Goal: Communication & Community: Share content

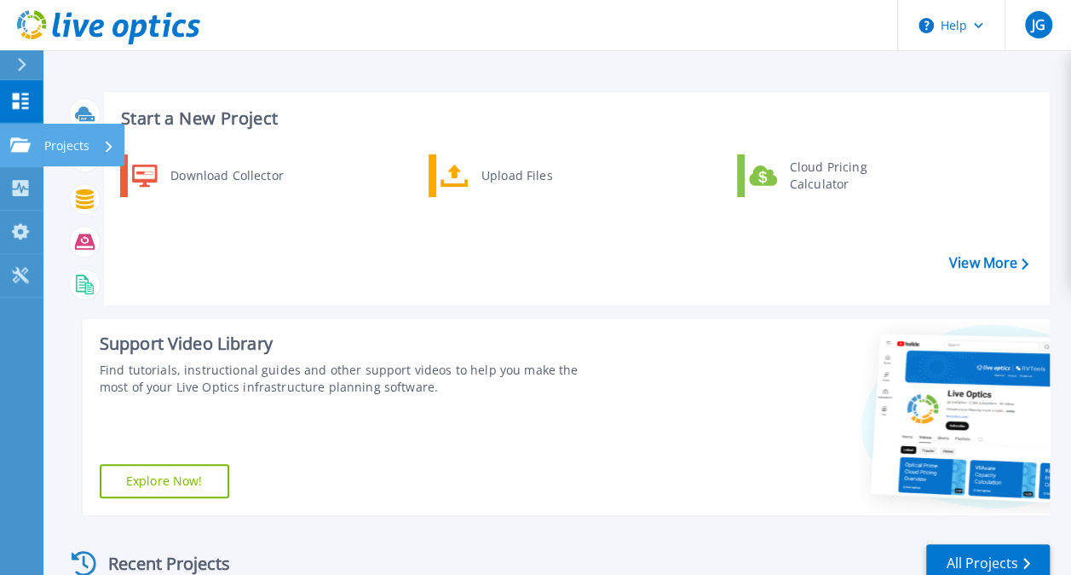
click at [15, 149] on icon at bounding box center [20, 144] width 20 height 14
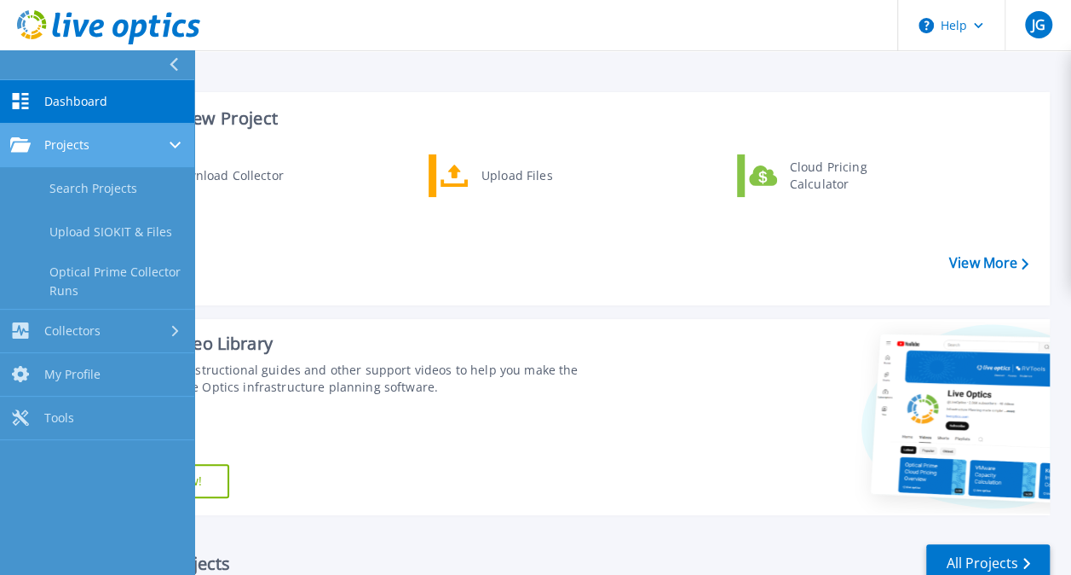
click at [82, 141] on span "Projects" at bounding box center [66, 144] width 45 height 15
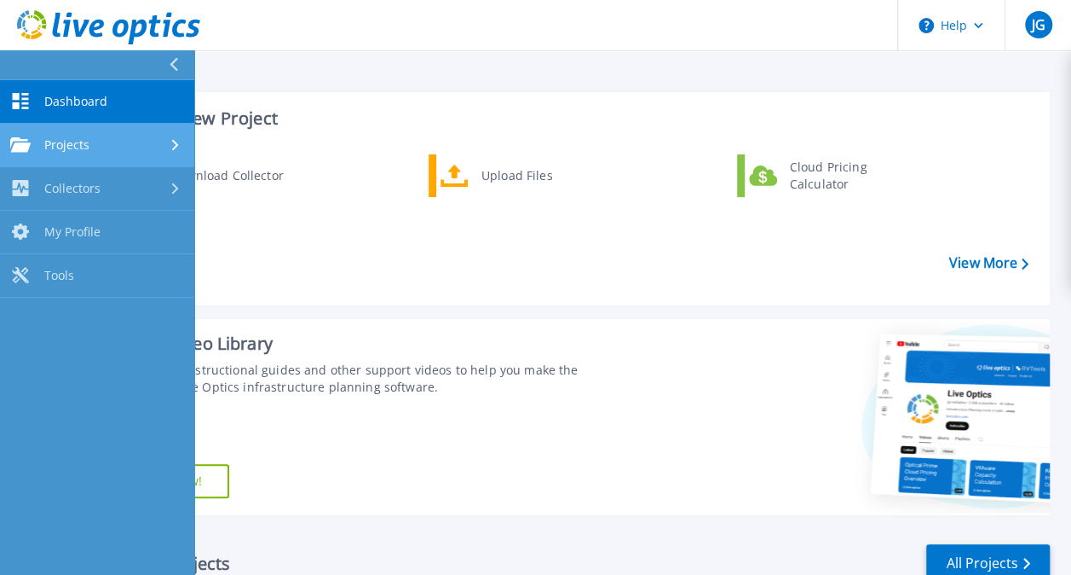
click at [181, 144] on div at bounding box center [177, 145] width 14 height 14
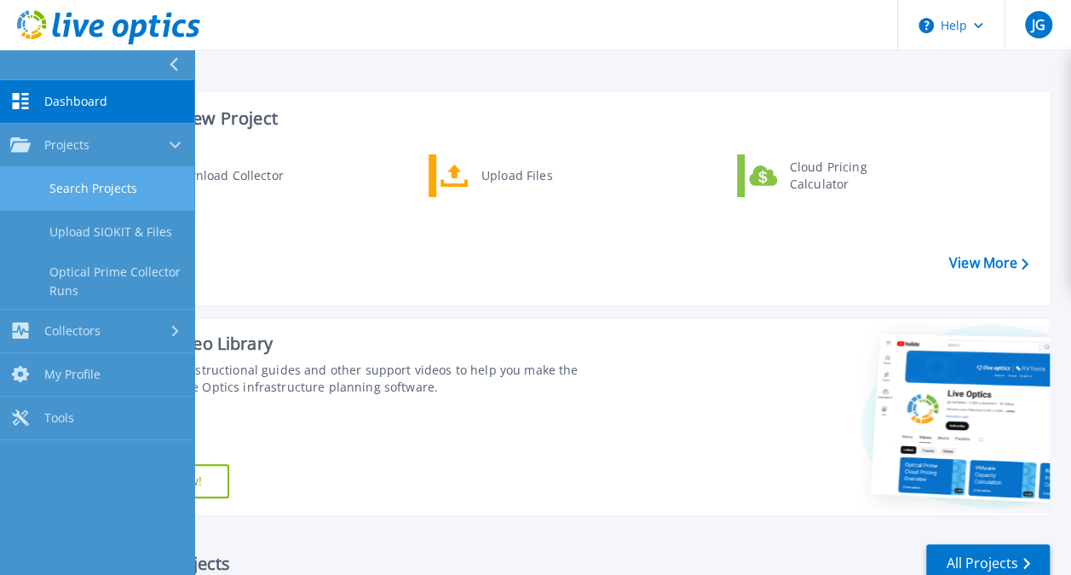
click at [150, 182] on link "Search Projects" at bounding box center [97, 188] width 194 height 43
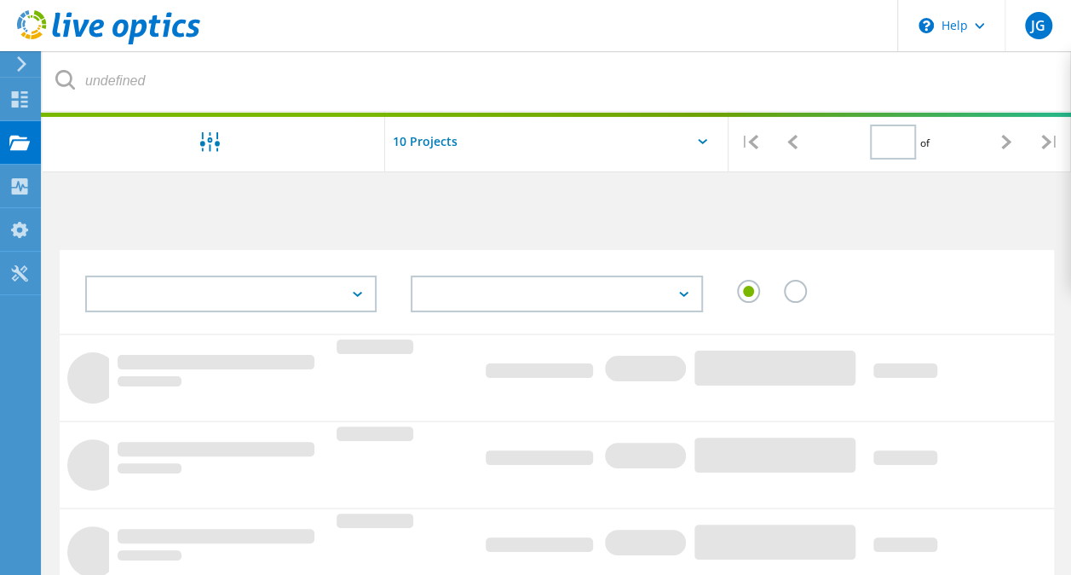
type input "1"
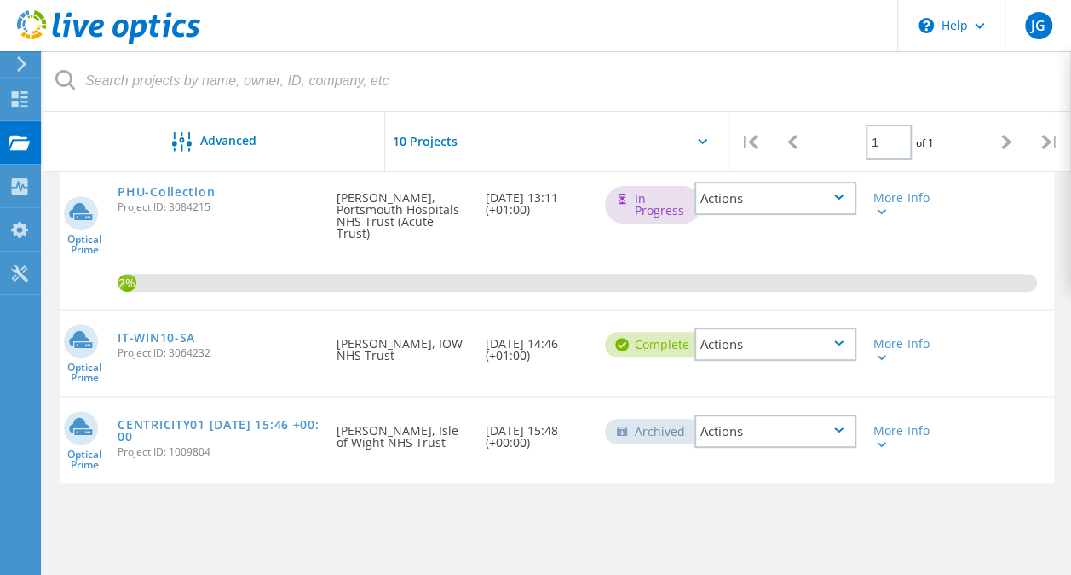
scroll to position [211, 0]
click at [162, 190] on link "PHU-Collection" at bounding box center [166, 190] width 97 height 12
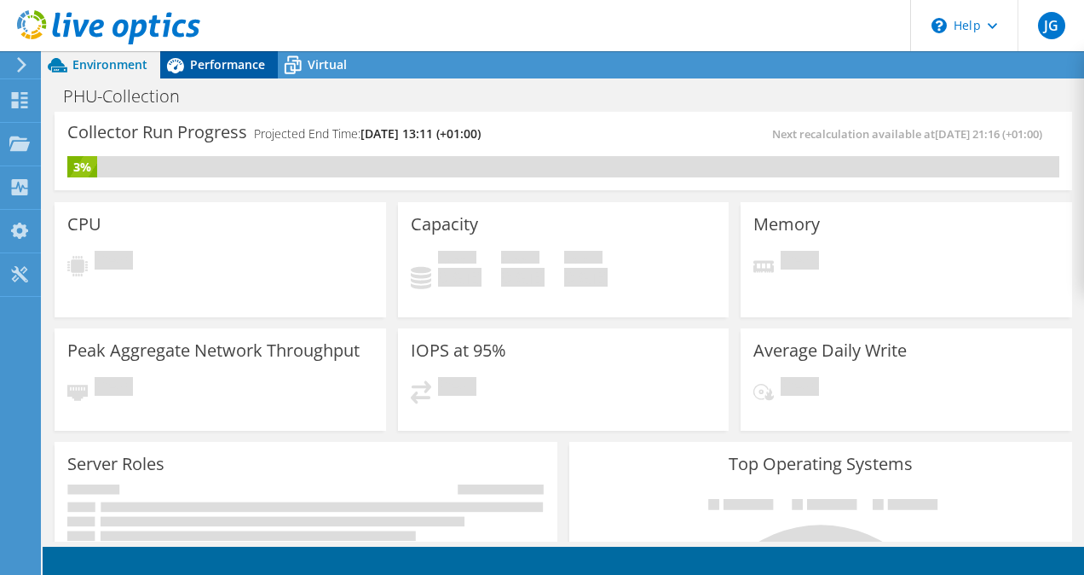
click at [251, 61] on span "Performance" at bounding box center [227, 64] width 75 height 16
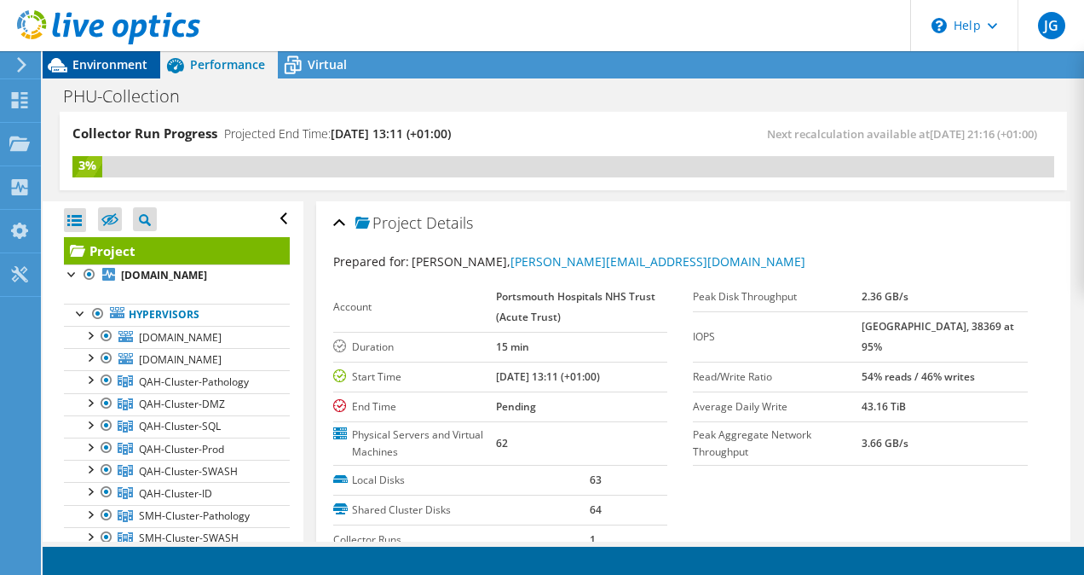
click at [125, 65] on span "Environment" at bounding box center [109, 64] width 75 height 16
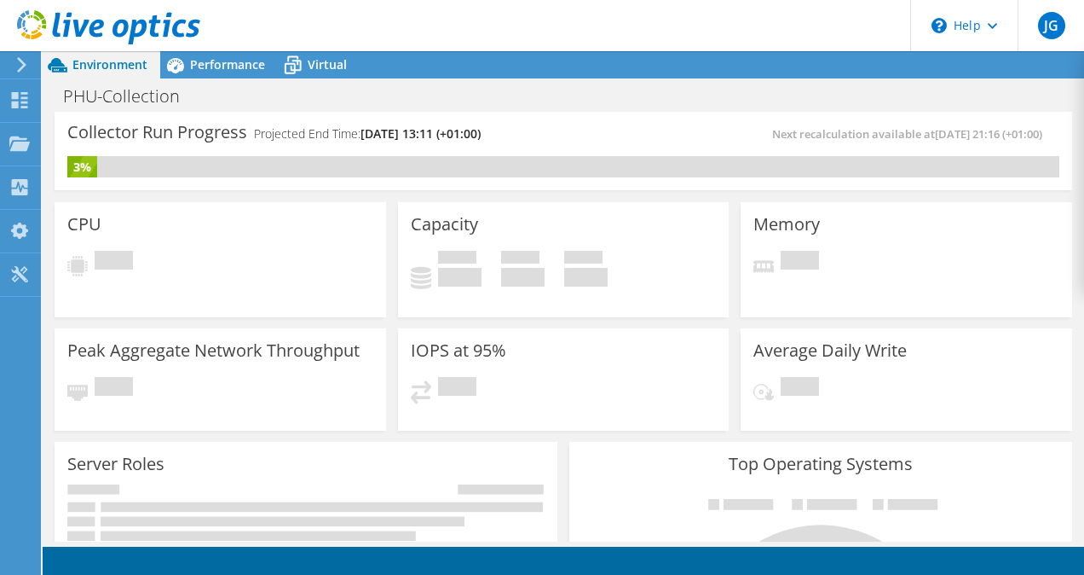
click at [26, 67] on icon at bounding box center [21, 64] width 13 height 15
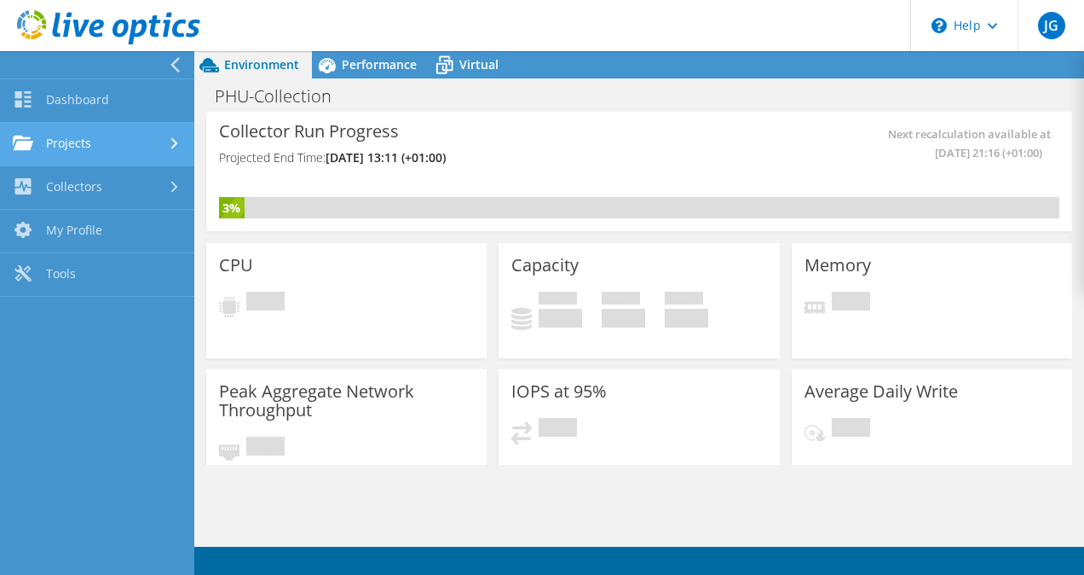
click at [88, 148] on link "Projects" at bounding box center [97, 144] width 194 height 43
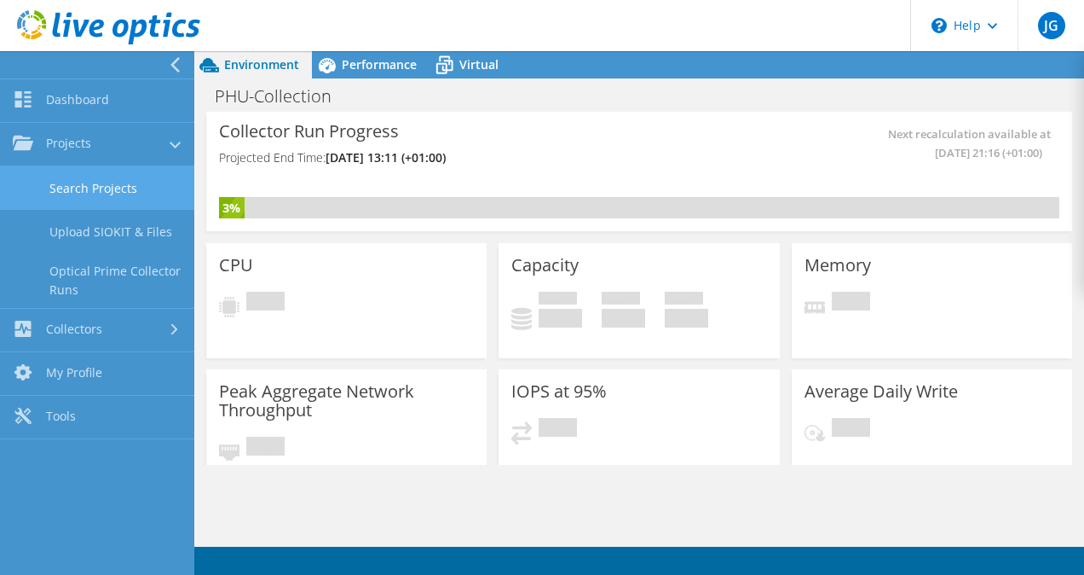
click at [105, 188] on link "Search Projects" at bounding box center [97, 187] width 194 height 43
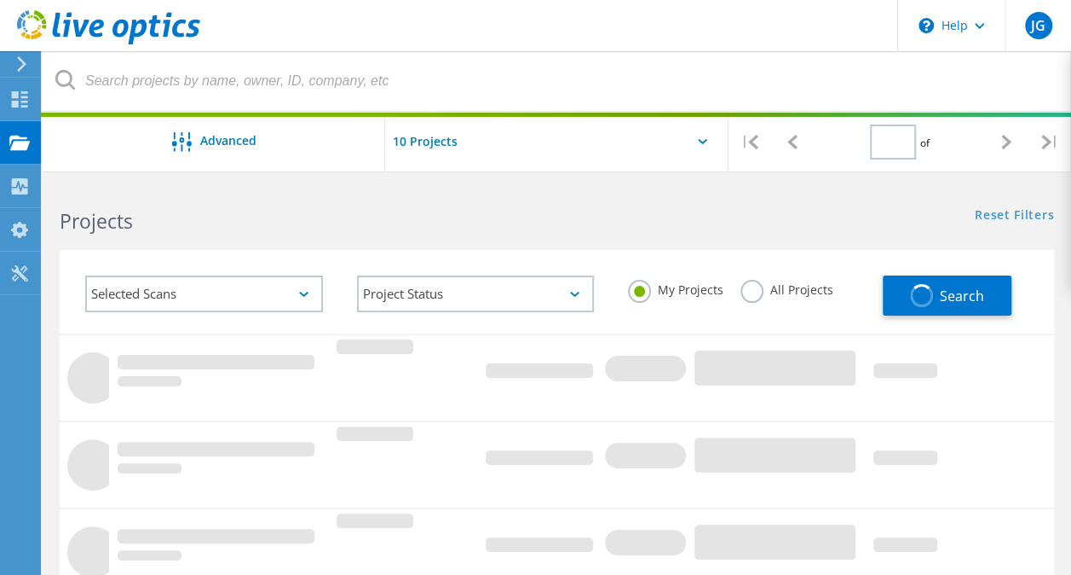
type input "1"
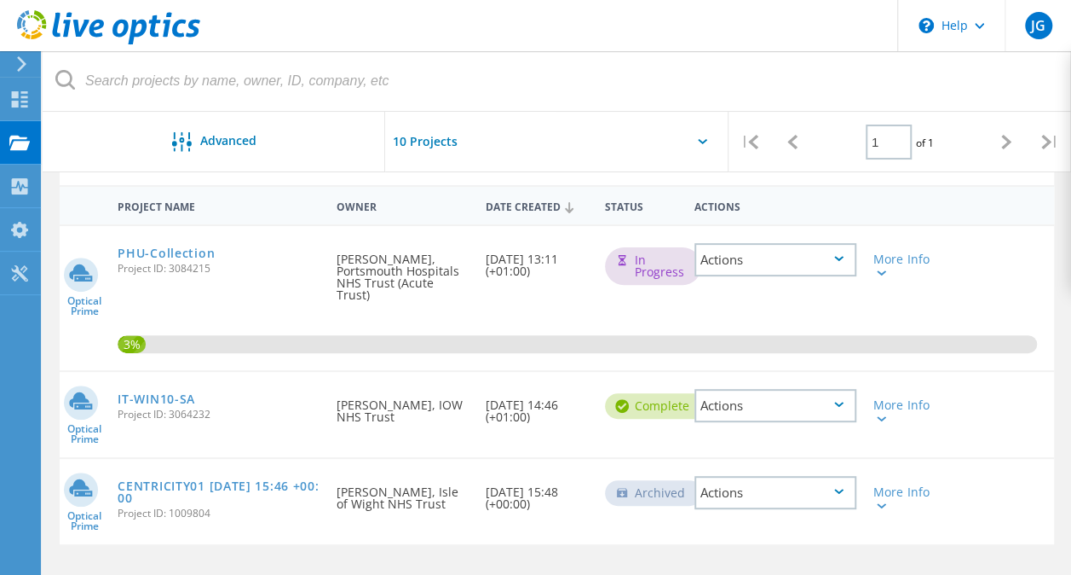
scroll to position [143, 0]
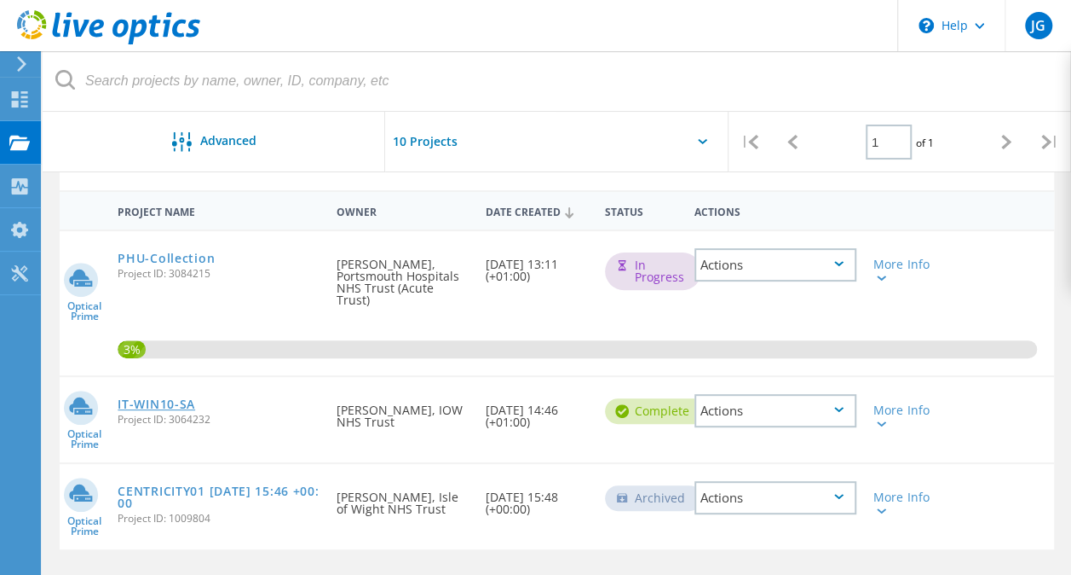
click at [160, 398] on link "IT-WIN10-SA" at bounding box center [157, 404] width 78 height 12
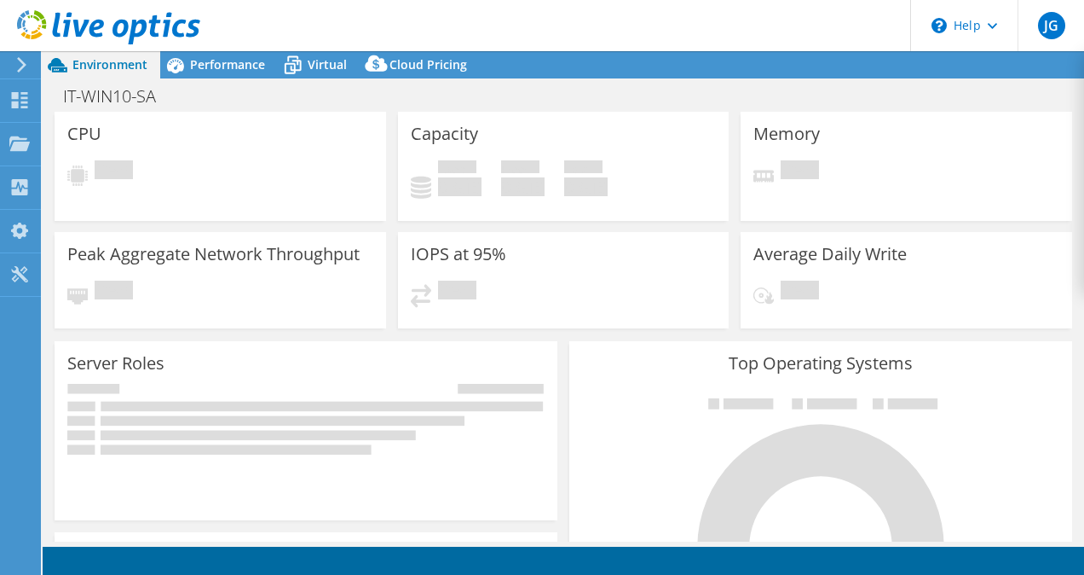
select select "EULondon"
select select "GBP"
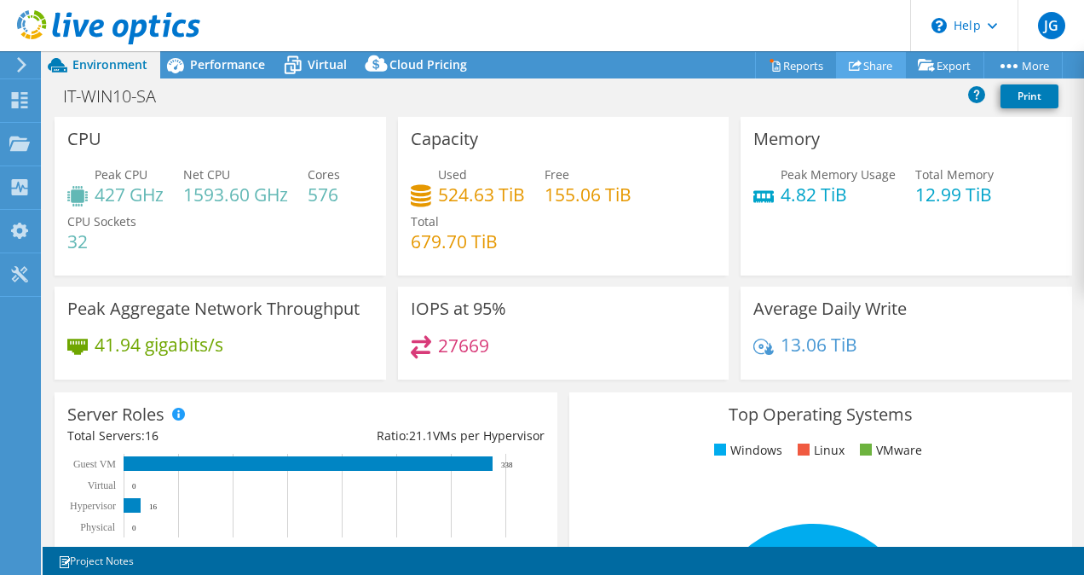
click at [876, 66] on link "Share" at bounding box center [871, 65] width 70 height 26
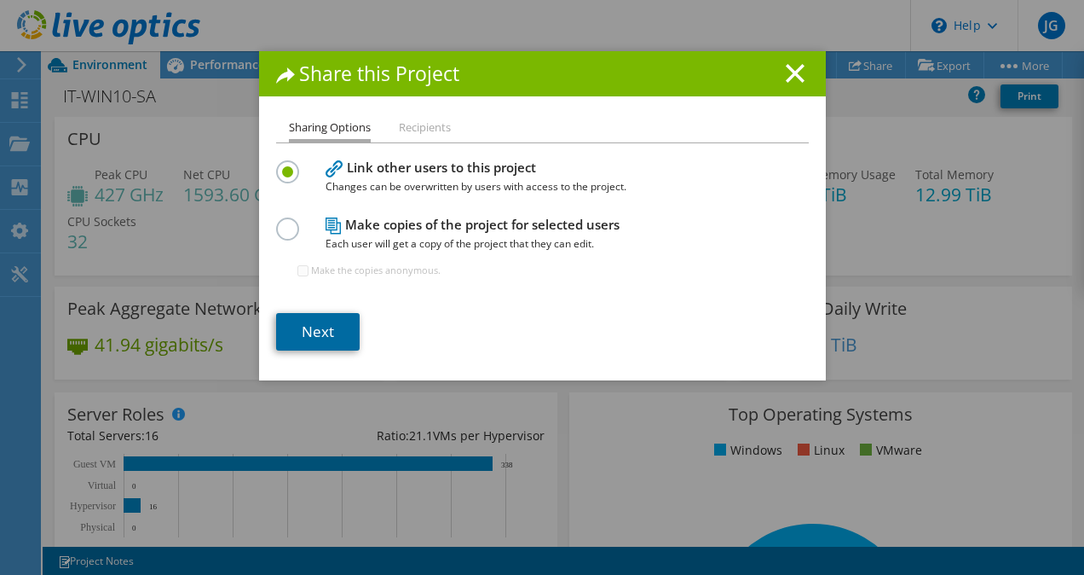
click at [315, 326] on link "Next" at bounding box center [318, 332] width 84 height 38
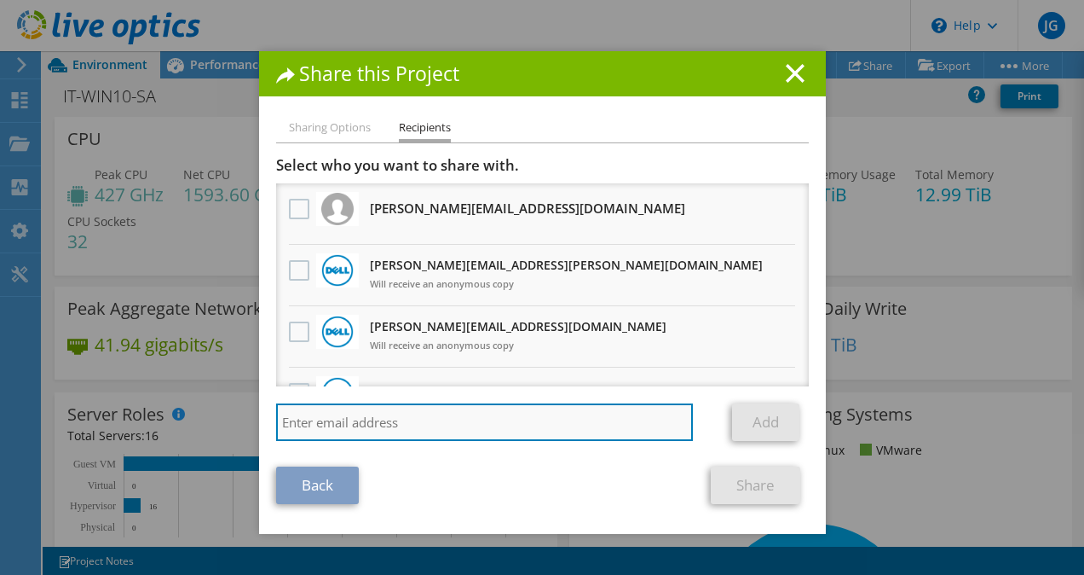
click at [286, 419] on input "search" at bounding box center [485, 422] width 418 height 38
type input "tom.shepherd@dell.com"
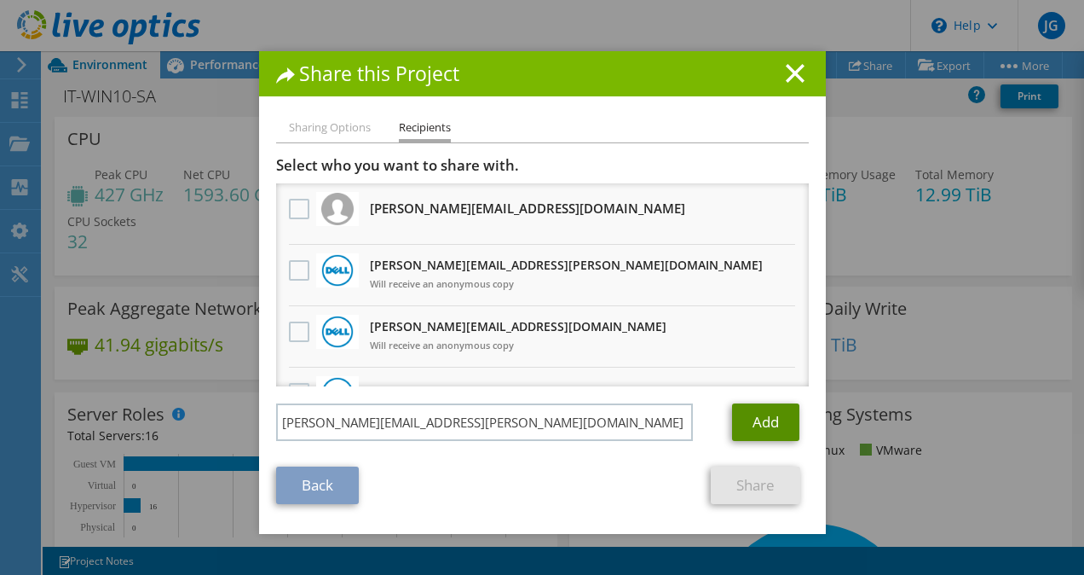
click at [789, 419] on link "Add" at bounding box center [765, 422] width 67 height 38
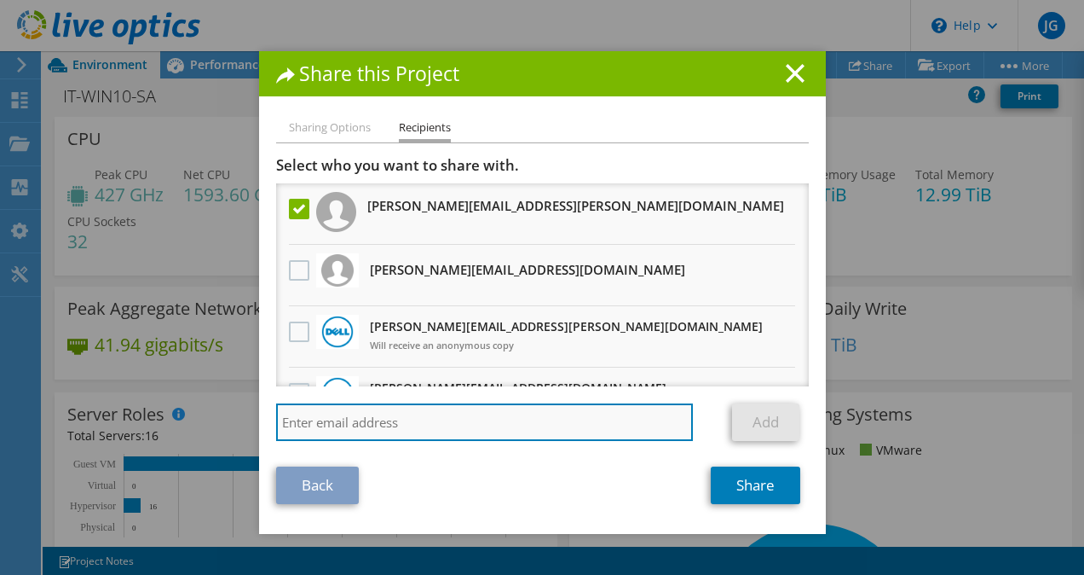
click at [323, 426] on input "search" at bounding box center [485, 422] width 418 height 38
click at [304, 426] on input "search" at bounding box center [485, 422] width 418 height 38
type input "chris.strong@dell.com"
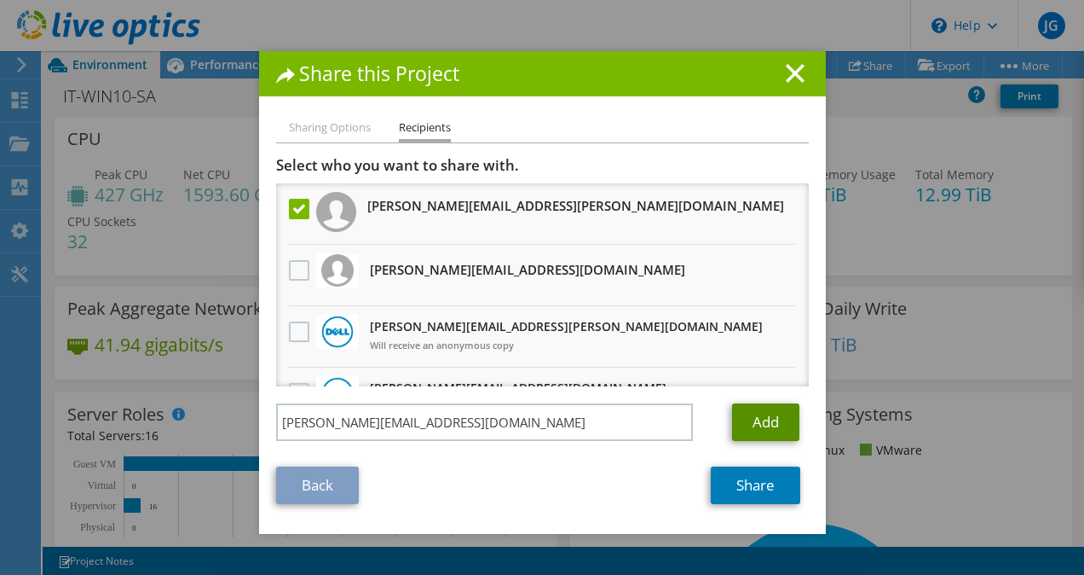
click at [752, 418] on link "Add" at bounding box center [765, 422] width 67 height 38
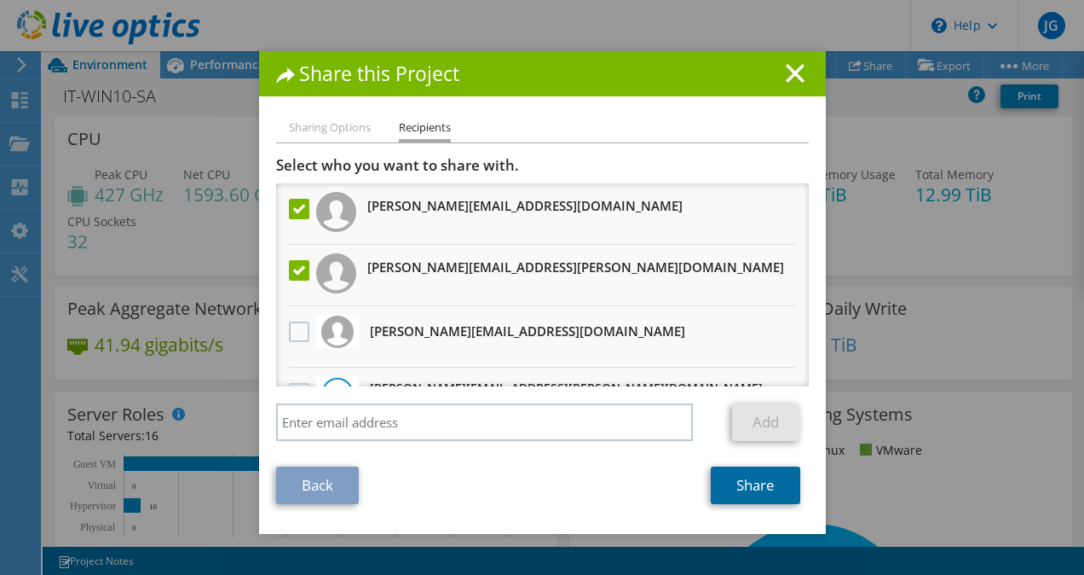
click at [757, 494] on link "Share" at bounding box center [756, 485] width 90 height 38
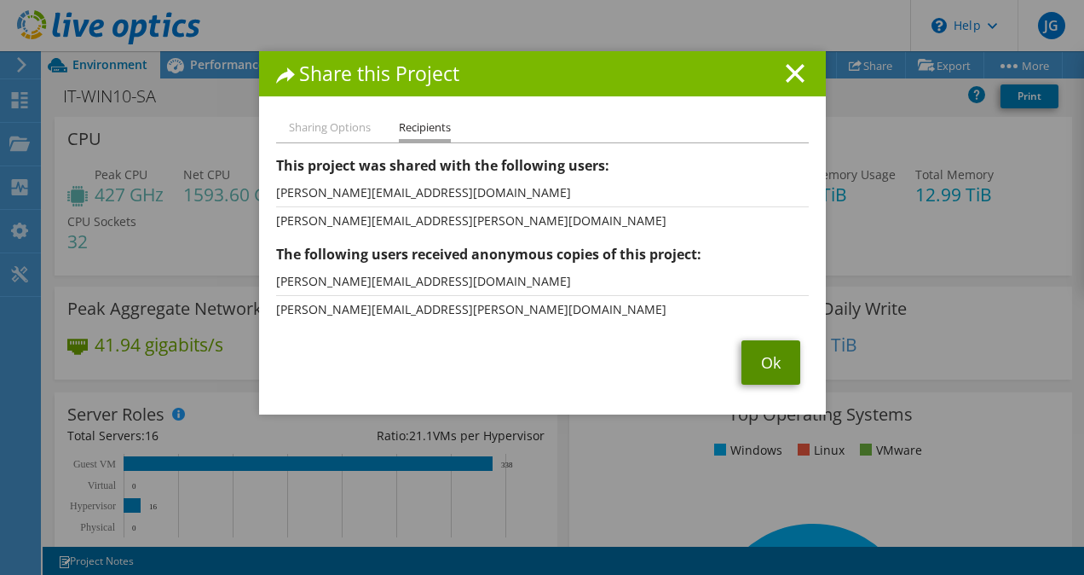
click at [776, 354] on link "Ok" at bounding box center [771, 362] width 59 height 44
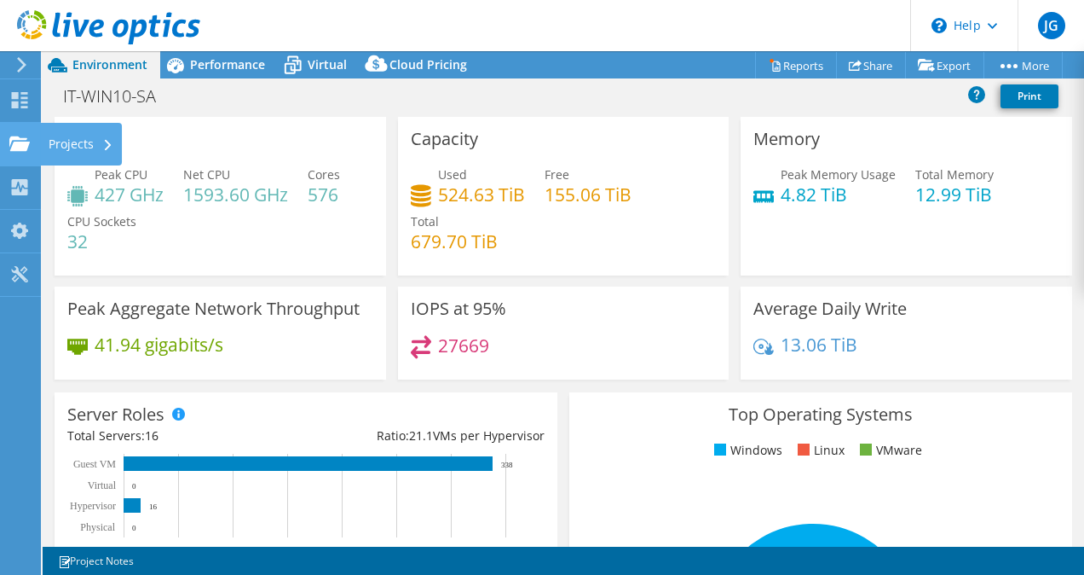
click at [76, 142] on div "Projects" at bounding box center [81, 144] width 82 height 43
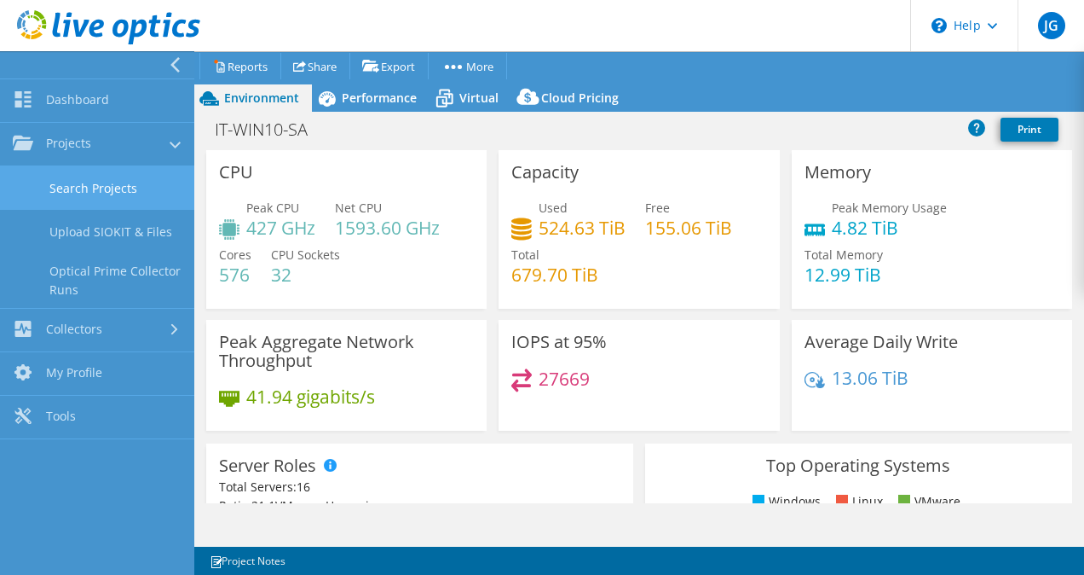
click at [110, 189] on link "Search Projects" at bounding box center [97, 187] width 194 height 43
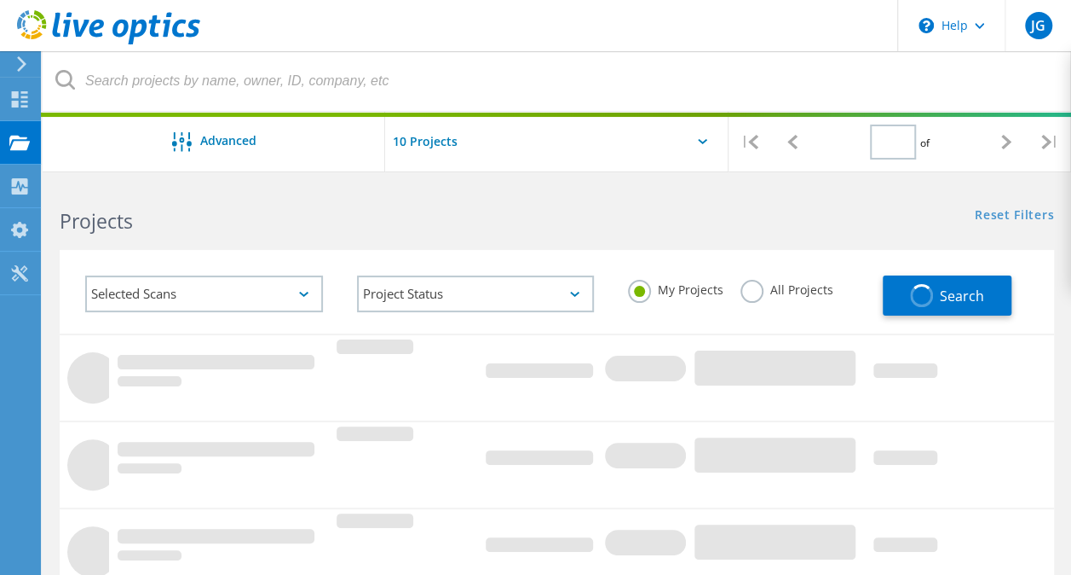
type input "1"
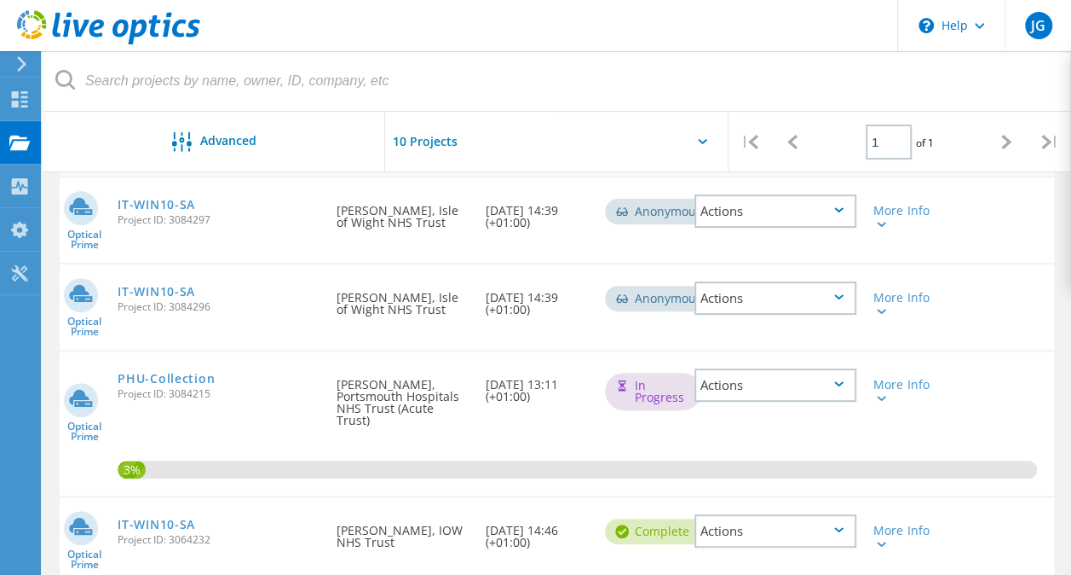
scroll to position [203, 0]
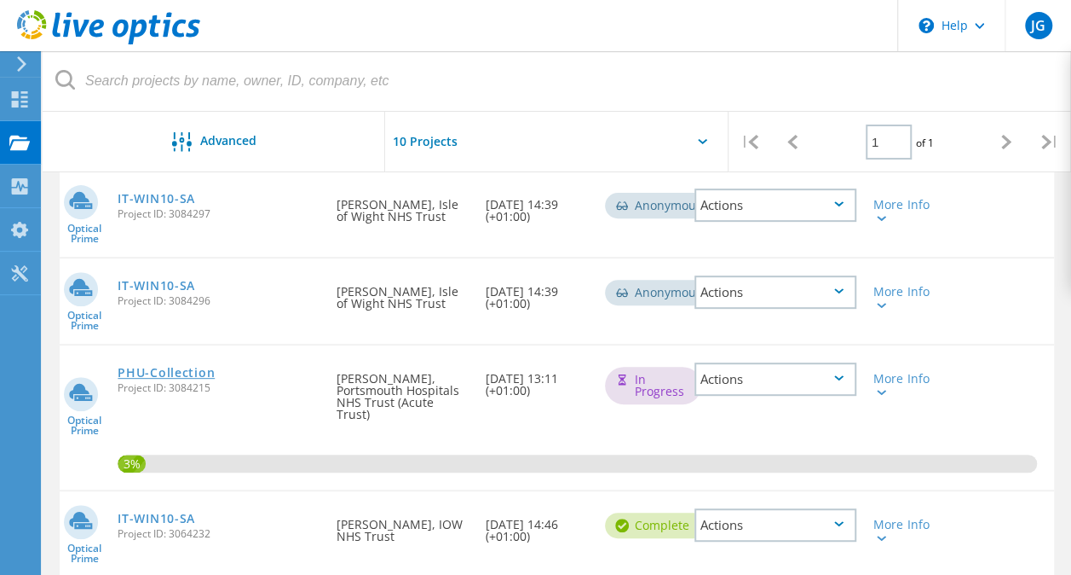
click at [159, 378] on link "PHU-Collection" at bounding box center [166, 373] width 97 height 12
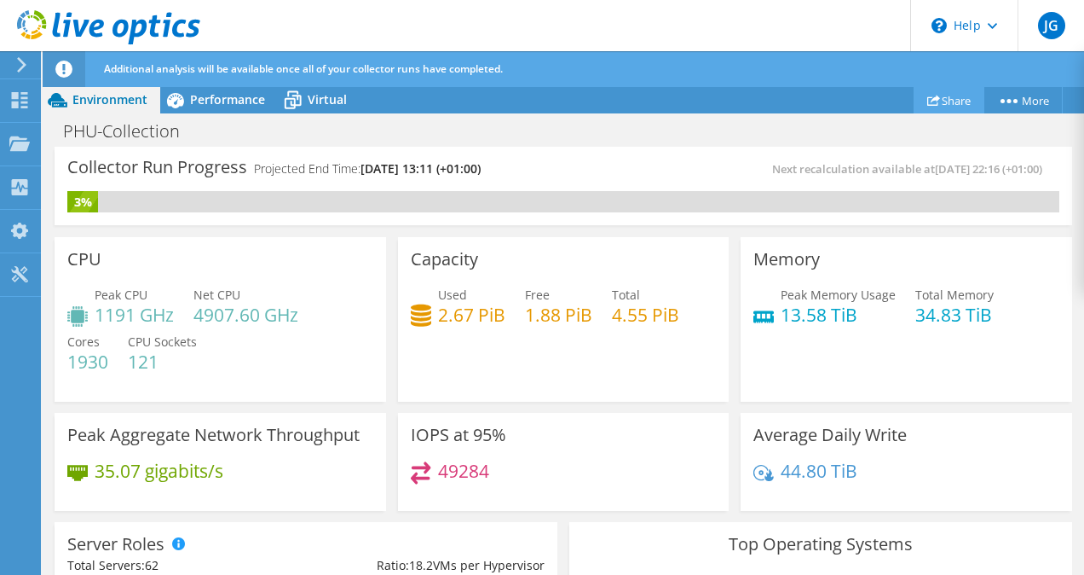
click at [950, 103] on link "Share" at bounding box center [949, 100] width 71 height 26
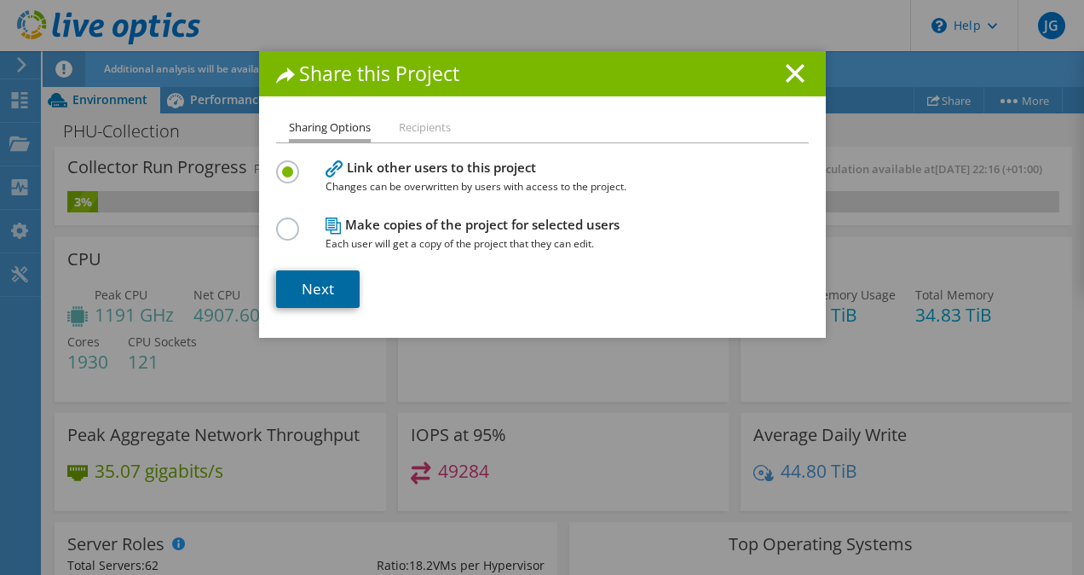
click at [298, 296] on link "Next" at bounding box center [318, 289] width 84 height 38
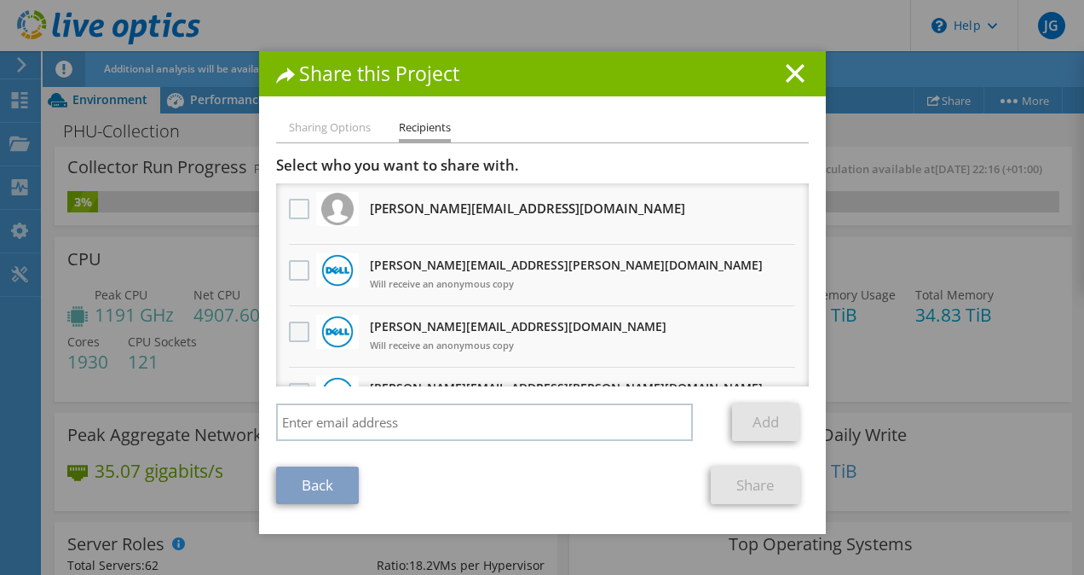
click at [295, 334] on label at bounding box center [301, 331] width 25 height 20
click at [0, 0] on input "checkbox" at bounding box center [0, 0] width 0 height 0
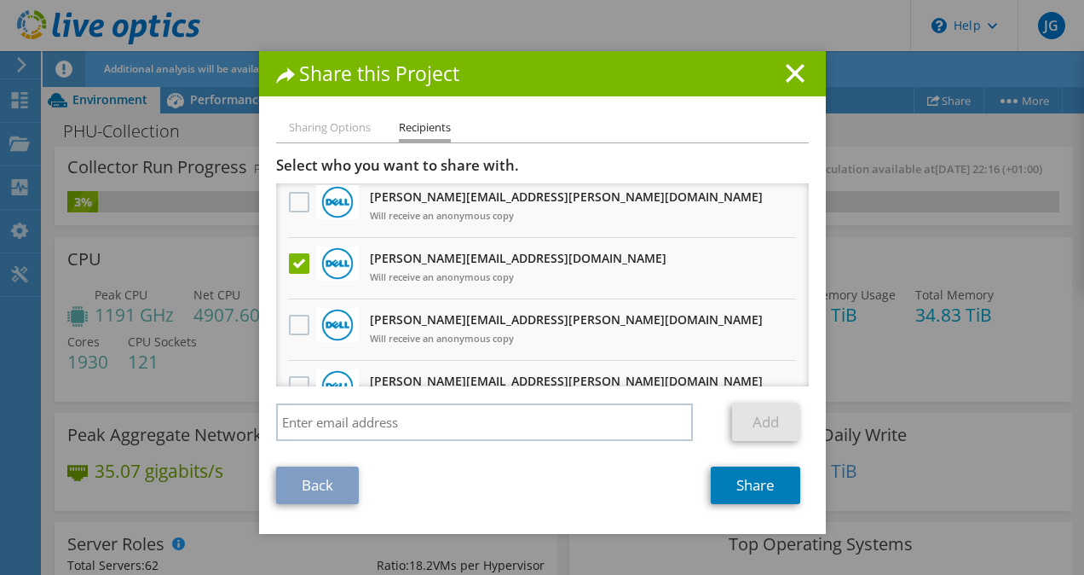
scroll to position [102, 0]
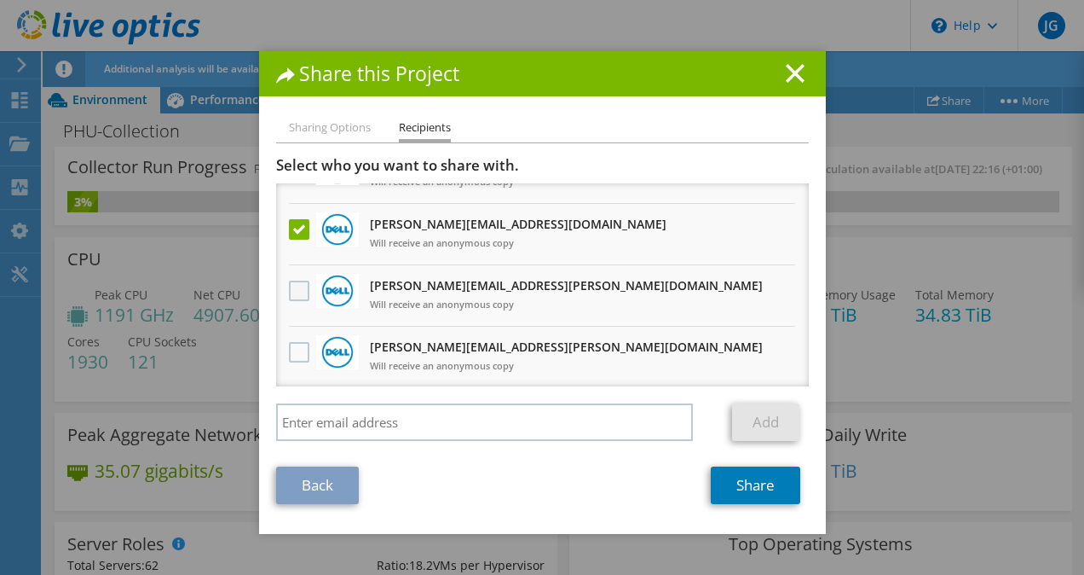
click at [290, 286] on label at bounding box center [301, 290] width 25 height 20
click at [0, 0] on input "checkbox" at bounding box center [0, 0] width 0 height 0
click at [759, 486] on link "Share" at bounding box center [756, 485] width 90 height 38
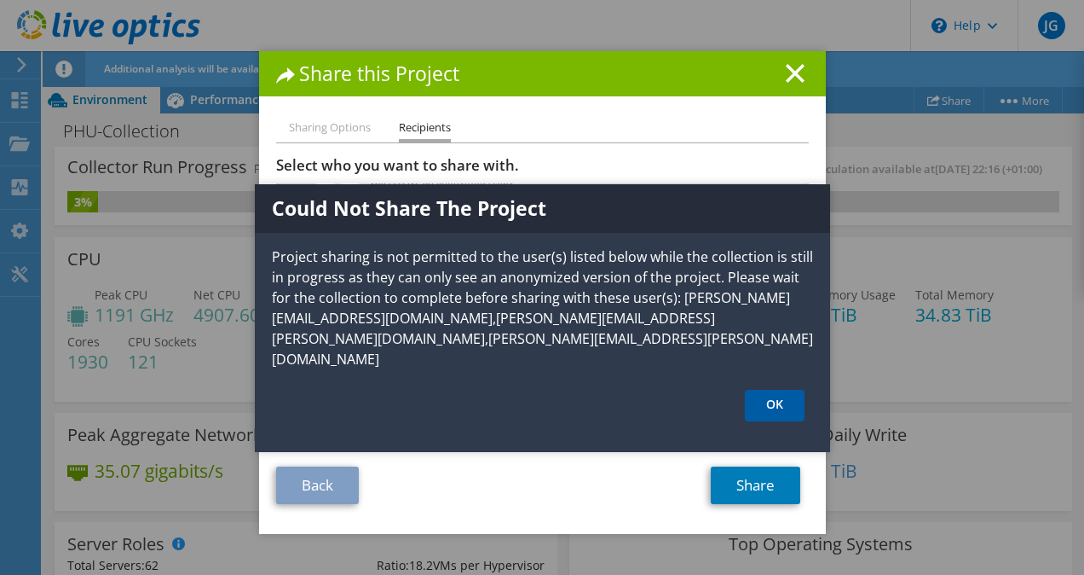
click at [777, 390] on link "OK" at bounding box center [775, 406] width 60 height 32
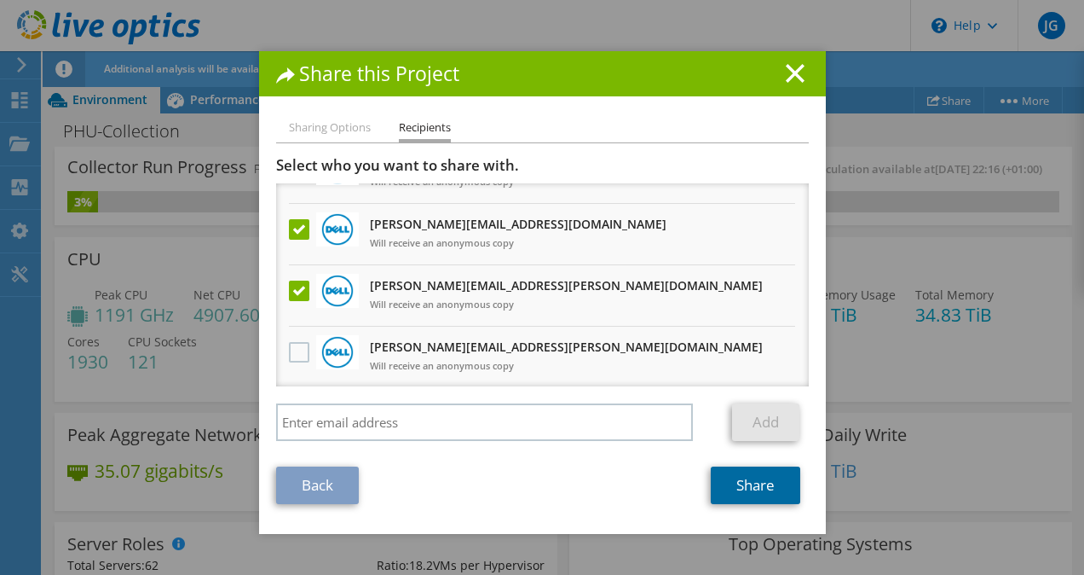
click at [742, 486] on link "Share" at bounding box center [756, 485] width 90 height 38
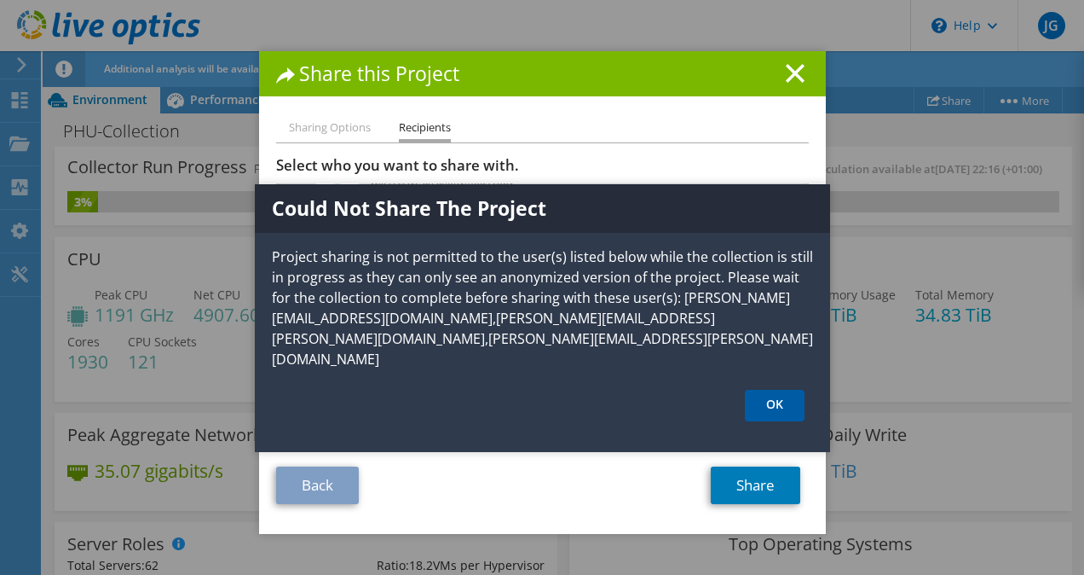
click at [777, 390] on link "OK" at bounding box center [775, 406] width 60 height 32
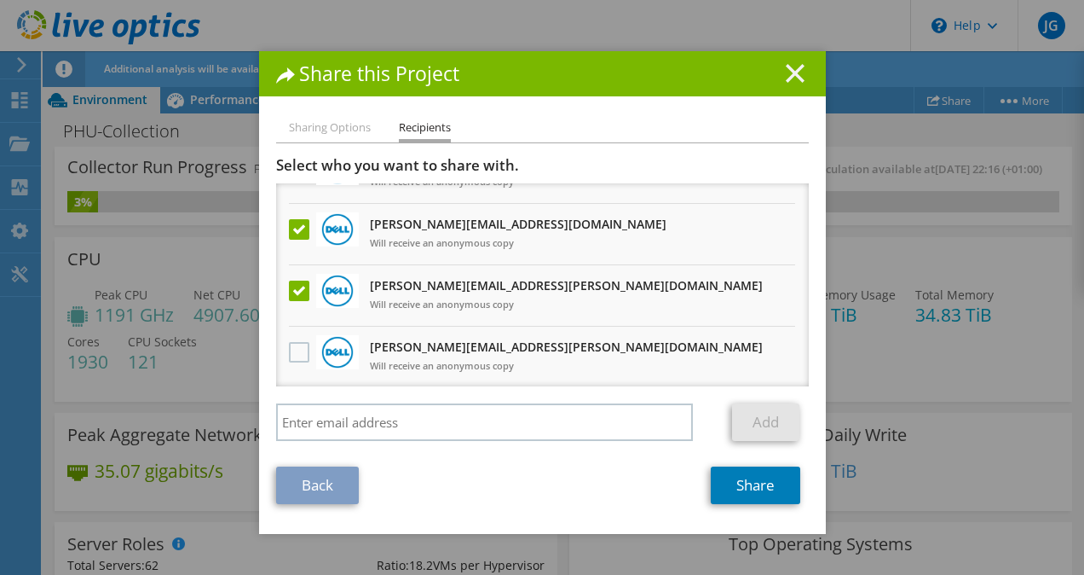
click at [786, 77] on icon at bounding box center [795, 73] width 19 height 19
